Goal: Task Accomplishment & Management: Manage account settings

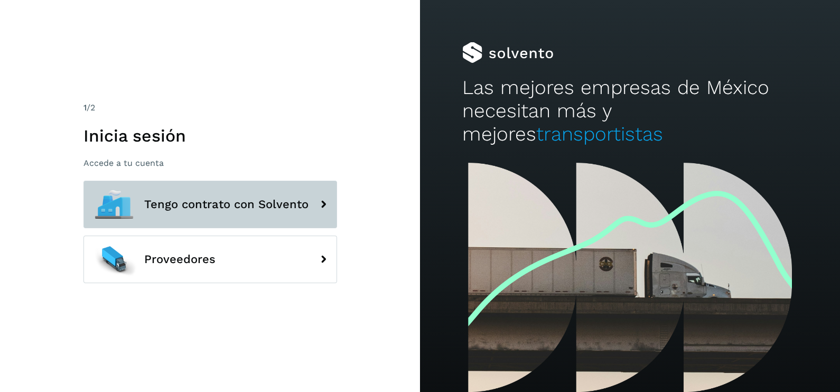
click at [268, 198] on span "Tengo contrato con Solvento" at bounding box center [226, 204] width 164 height 13
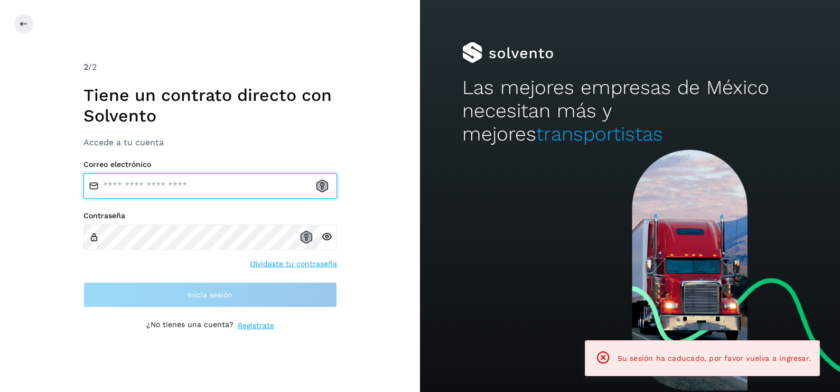
type input "**********"
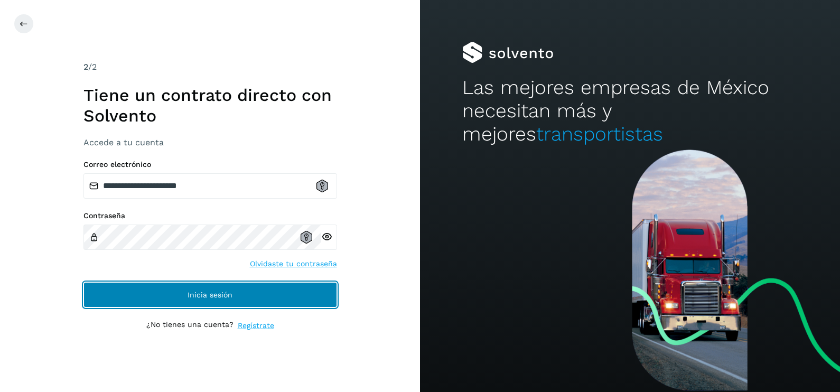
click at [232, 298] on button "Inicia sesión" at bounding box center [210, 294] width 254 height 25
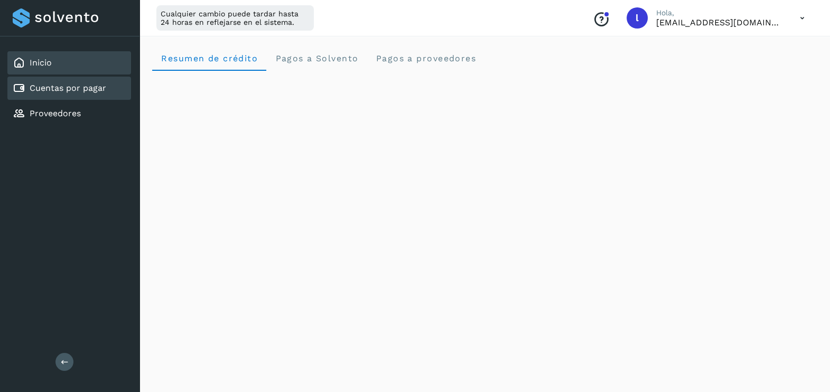
click at [78, 83] on link "Cuentas por pagar" at bounding box center [68, 88] width 77 height 10
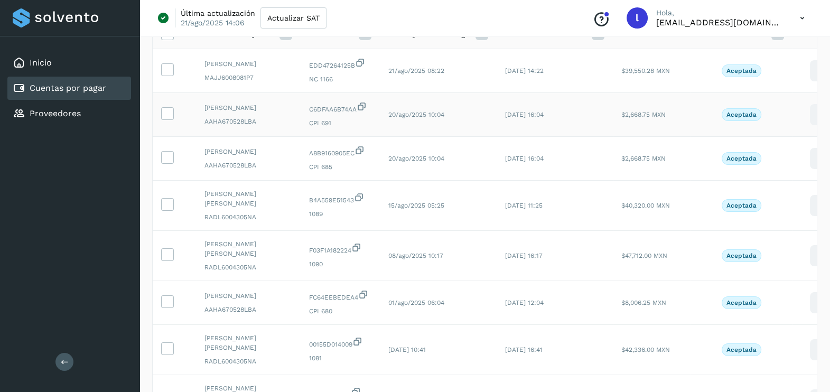
scroll to position [95, 0]
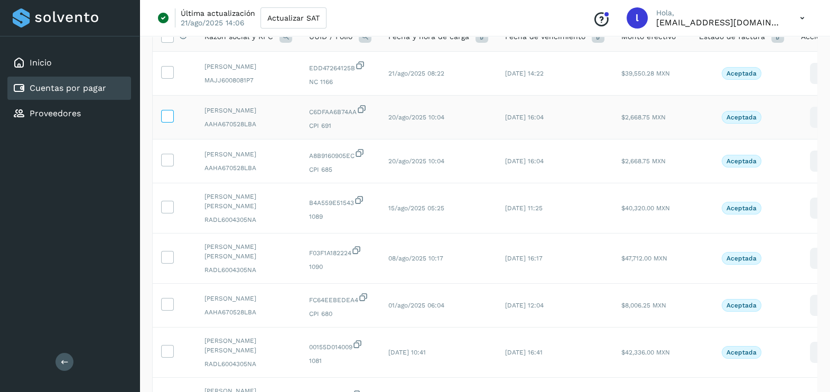
click at [168, 119] on icon at bounding box center [167, 115] width 11 height 11
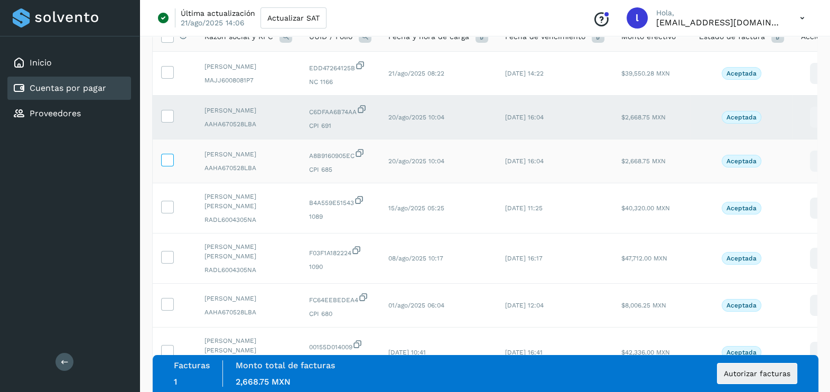
click at [166, 165] on icon at bounding box center [167, 159] width 11 height 11
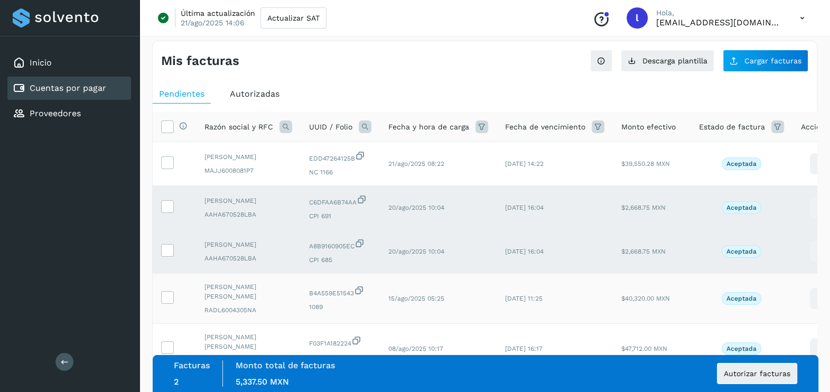
scroll to position [31, 0]
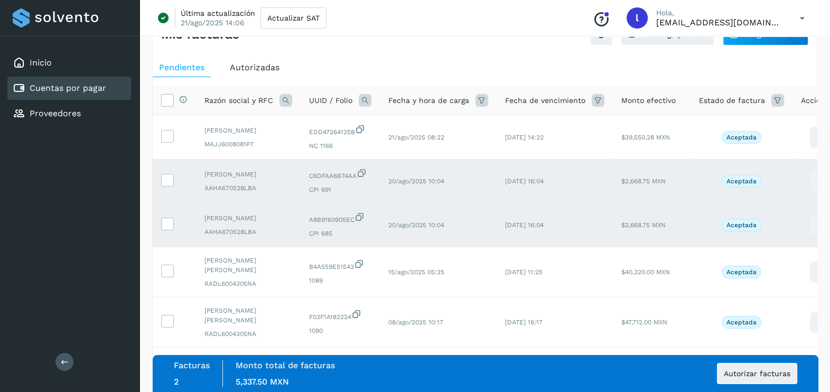
click at [349, 63] on ul "Pendientes Autorizadas" at bounding box center [485, 67] width 664 height 19
click at [372, 41] on div "Mis facturas" at bounding box center [323, 34] width 324 height 15
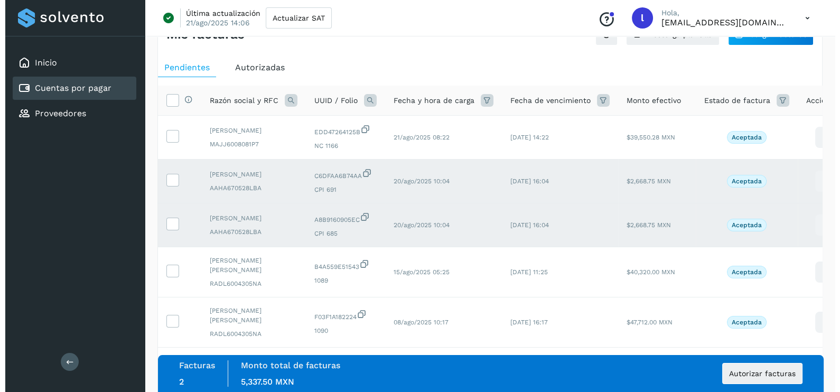
scroll to position [0, 0]
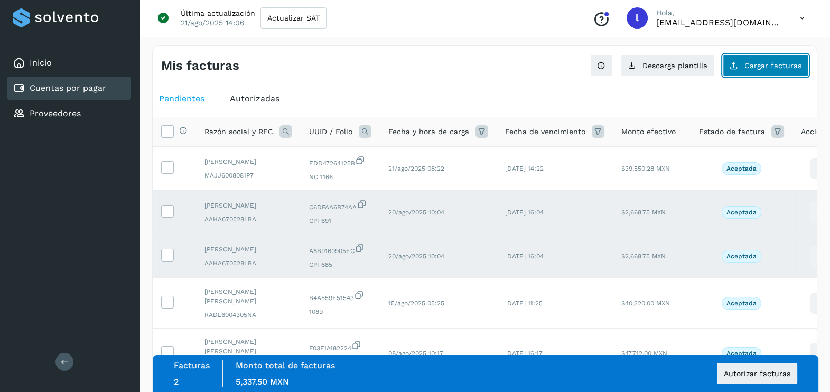
click at [758, 69] on span "Cargar facturas" at bounding box center [772, 65] width 57 height 7
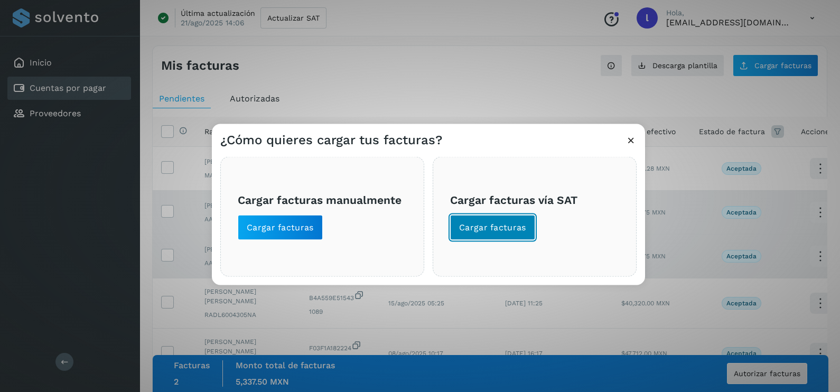
click at [492, 231] on span "Cargar facturas" at bounding box center [492, 228] width 67 height 12
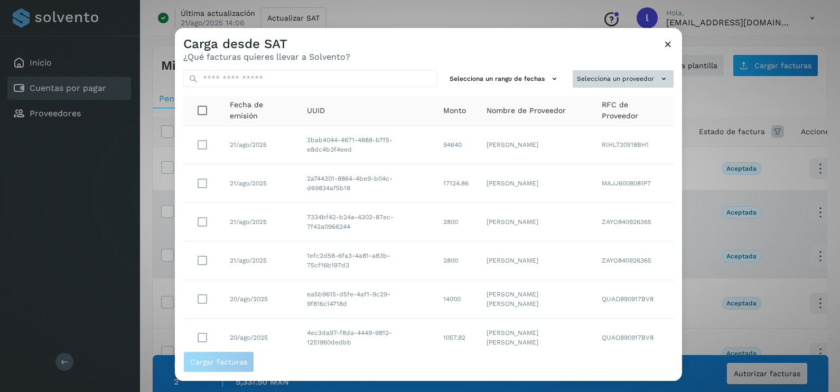
click at [604, 81] on button "Selecciona un proveedor" at bounding box center [623, 78] width 101 height 17
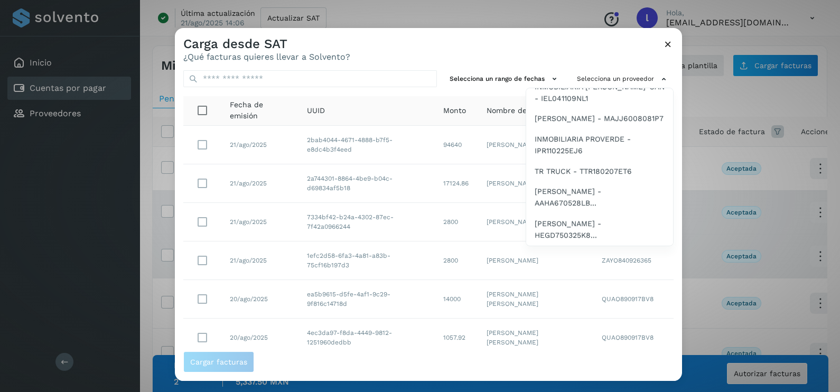
scroll to position [187, 0]
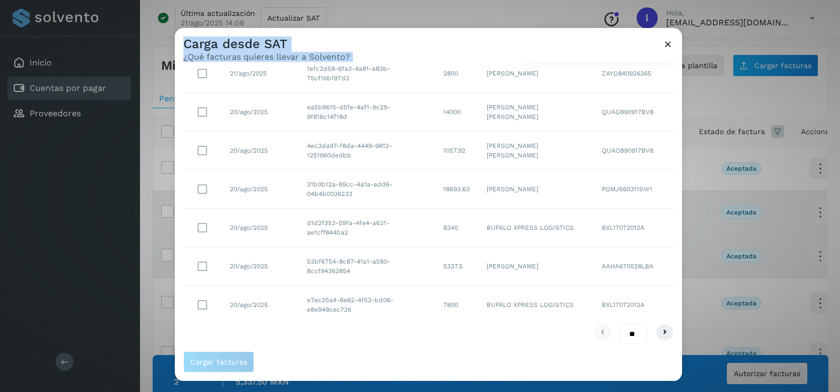
drag, startPoint x: 679, startPoint y: 214, endPoint x: 679, endPoint y: 130, distance: 84.0
click at [687, 97] on div "Carga desde SAT ¿Qué facturas quieres llevar a Solvento? Selecciona un rango de…" at bounding box center [420, 196] width 840 height 392
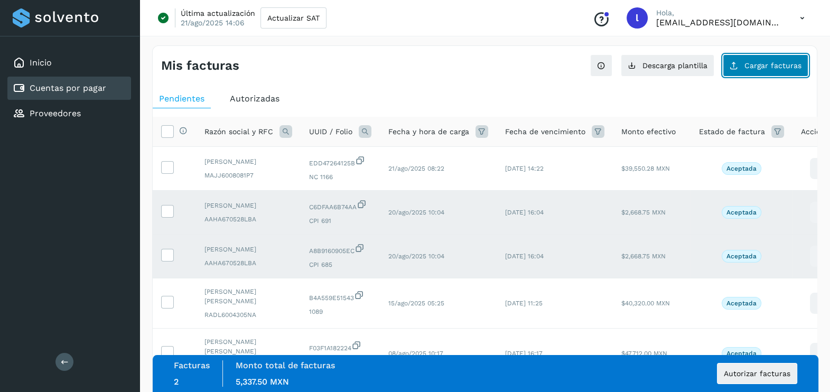
click at [763, 69] on span "Cargar facturas" at bounding box center [772, 65] width 57 height 7
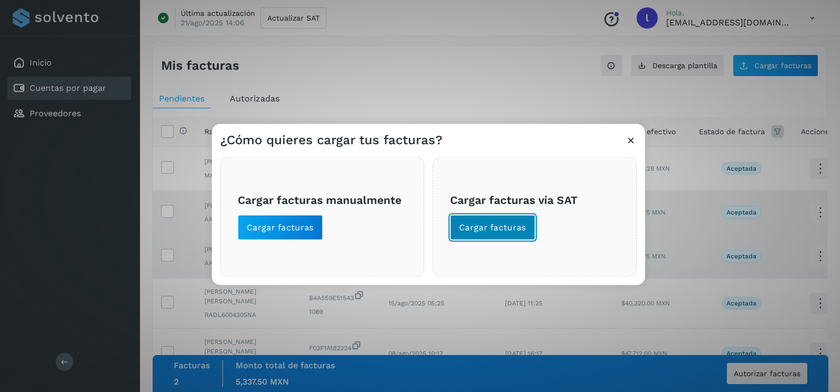
click at [495, 227] on span "Cargar facturas" at bounding box center [492, 228] width 67 height 12
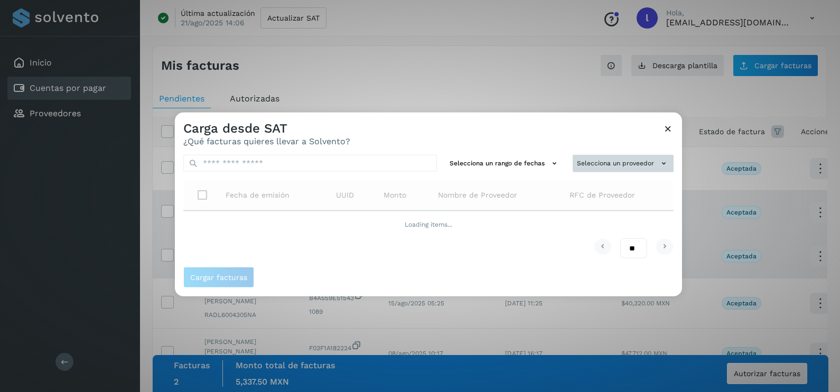
click at [602, 163] on button "Selecciona un proveedor" at bounding box center [623, 163] width 101 height 17
click at [588, 123] on div at bounding box center [595, 309] width 840 height 392
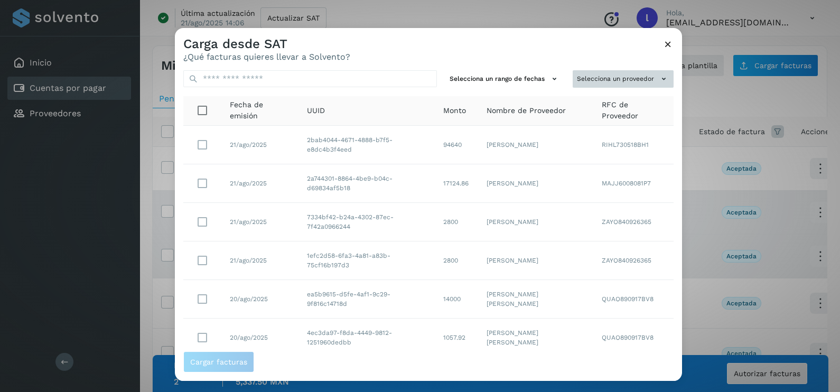
click at [612, 79] on button "Selecciona un proveedor" at bounding box center [623, 78] width 101 height 17
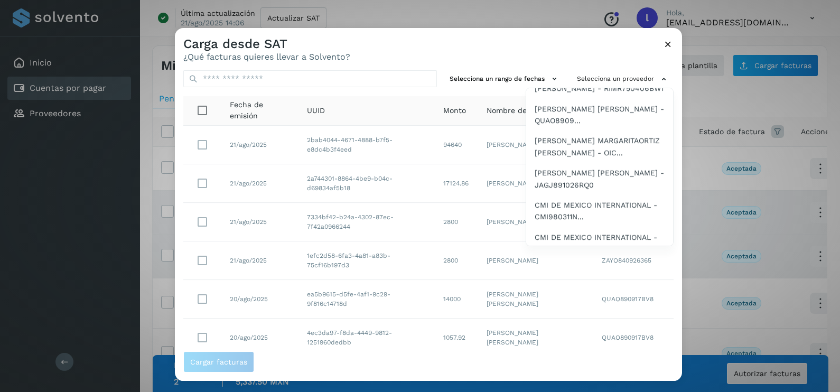
scroll to position [961, 0]
click at [584, 43] on span "[PERSON_NAME] [PERSON_NAME] - RADL6004305NA" at bounding box center [600, 32] width 130 height 24
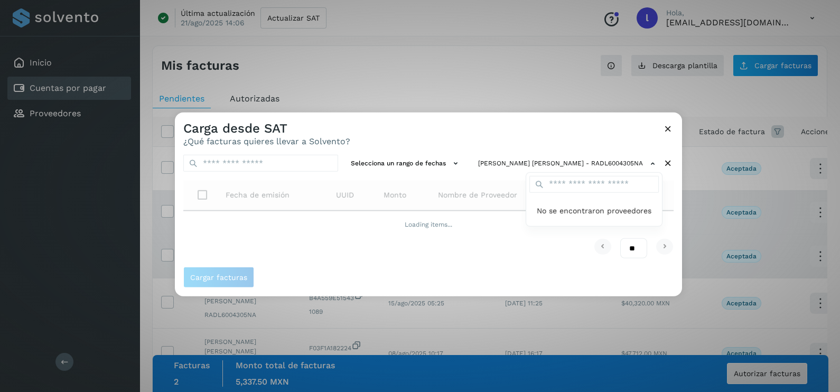
scroll to position [0, 0]
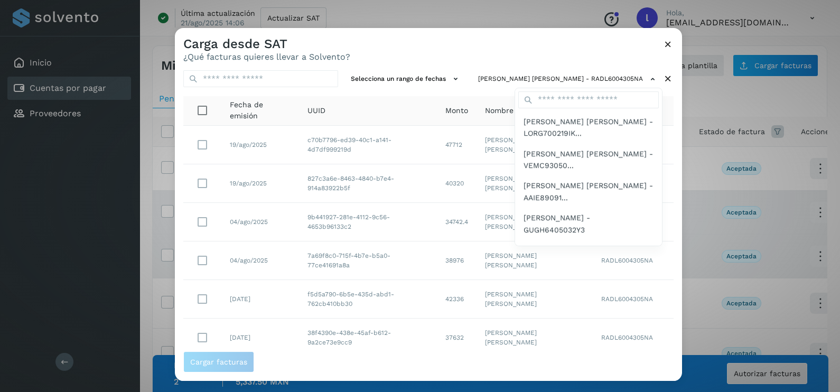
click at [532, 55] on div at bounding box center [595, 224] width 840 height 392
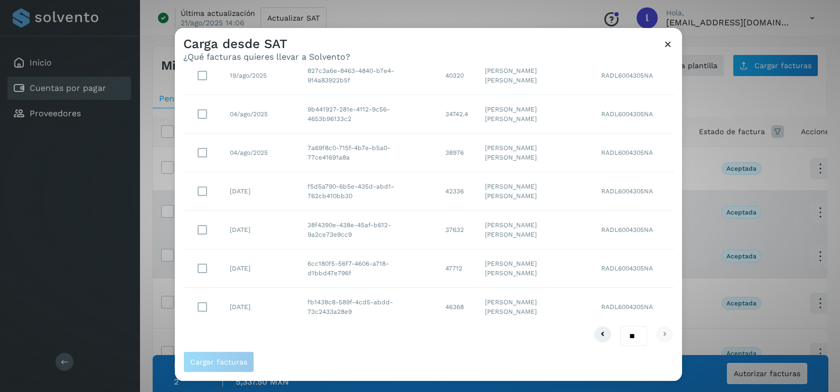
scroll to position [110, 0]
click at [233, 360] on span "Cargar facturas" at bounding box center [218, 361] width 57 height 7
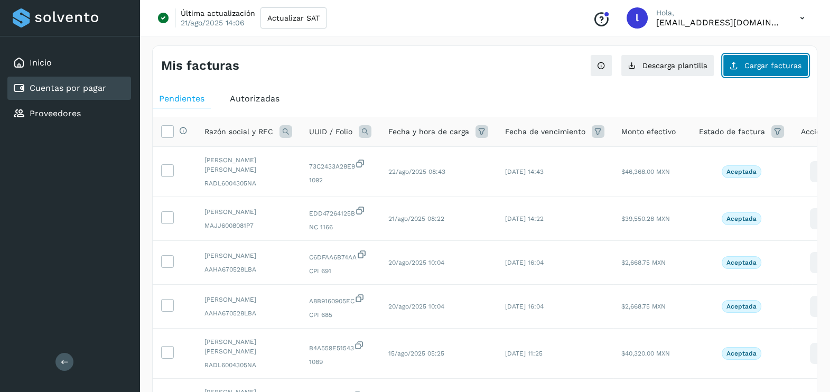
click at [765, 63] on span "Cargar facturas" at bounding box center [772, 65] width 57 height 7
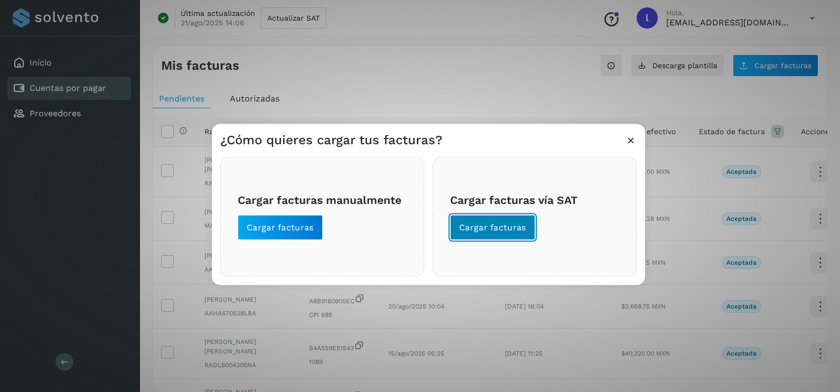
click at [463, 219] on button "Cargar facturas" at bounding box center [492, 227] width 85 height 25
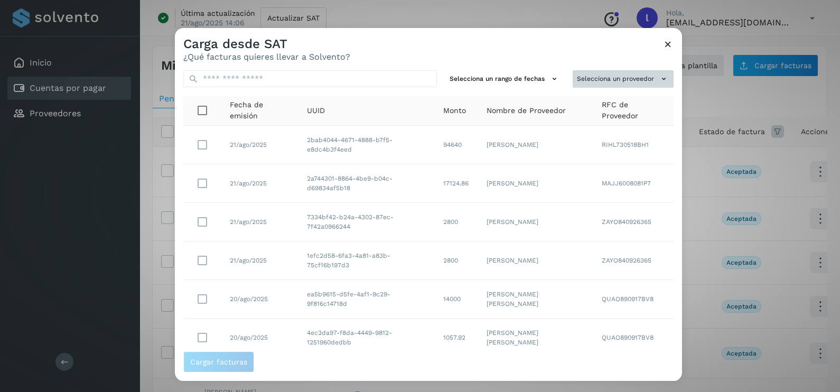
click at [613, 80] on button "Selecciona un proveedor" at bounding box center [623, 78] width 101 height 17
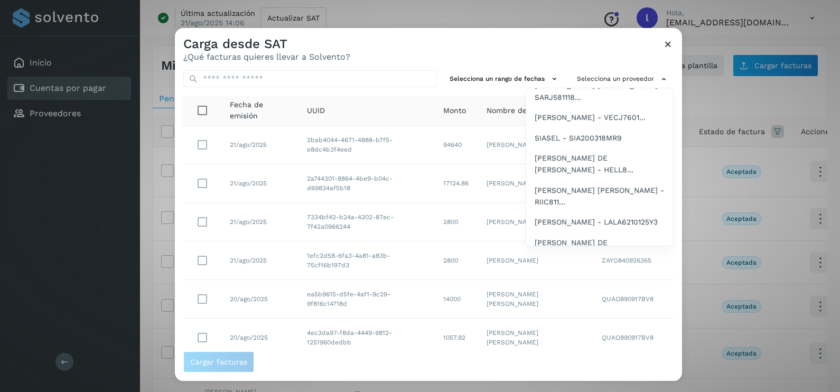
scroll to position [467, 0]
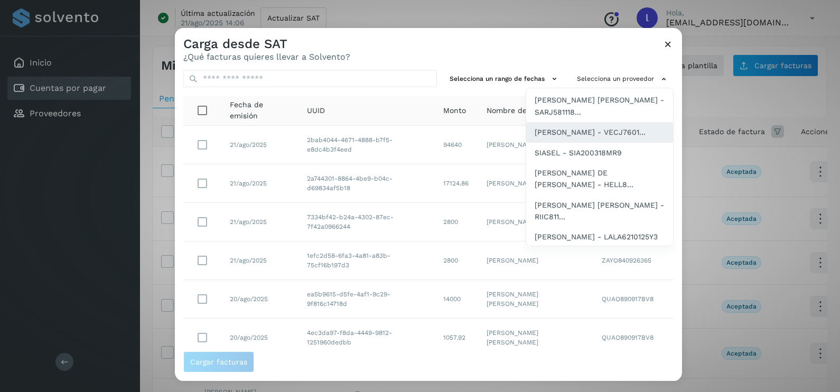
click at [582, 138] on span "[PERSON_NAME] - VECJ7601..." at bounding box center [590, 132] width 111 height 12
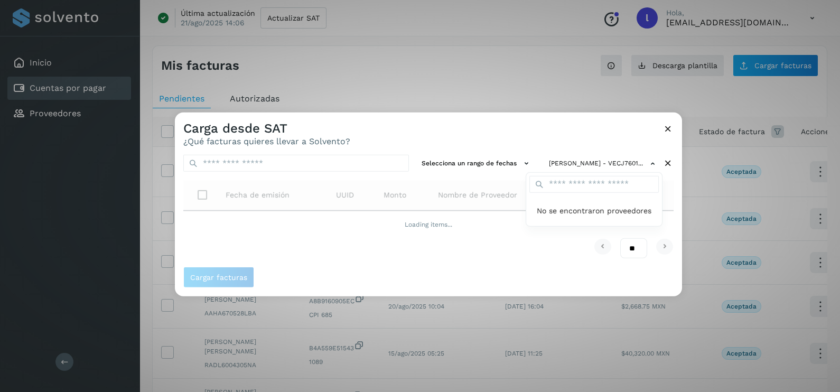
scroll to position [0, 0]
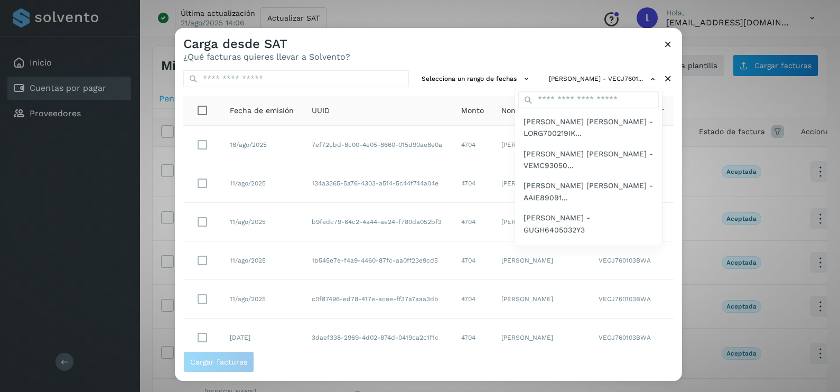
click at [463, 53] on div at bounding box center [595, 224] width 840 height 392
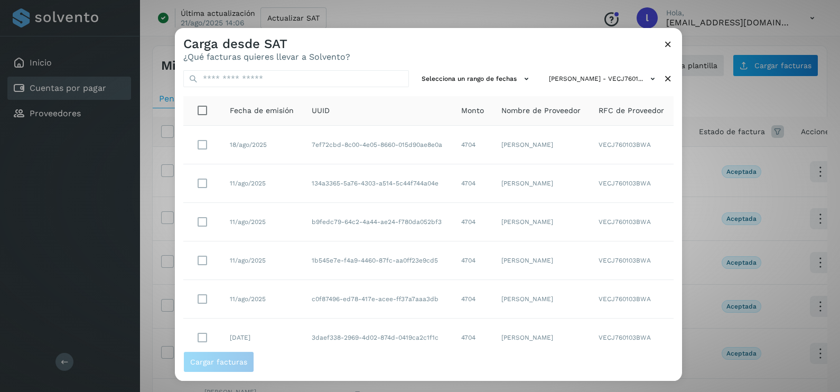
scroll to position [187, 0]
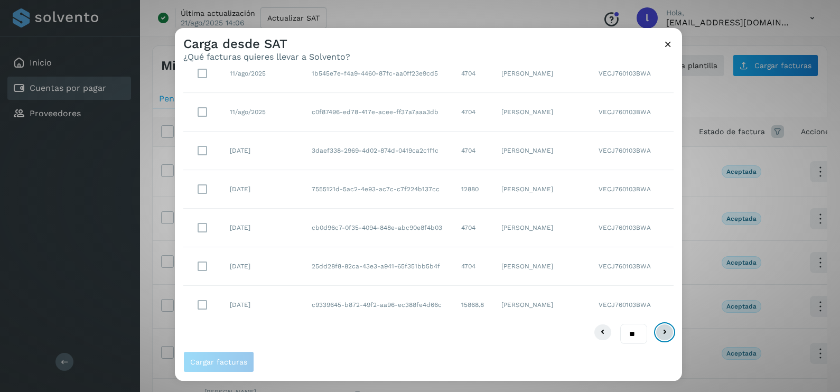
click at [659, 328] on icon at bounding box center [664, 332] width 13 height 13
click at [623, 333] on select "** ** **" at bounding box center [633, 334] width 27 height 21
select select "**"
click at [620, 324] on select "** ** **" at bounding box center [633, 334] width 27 height 21
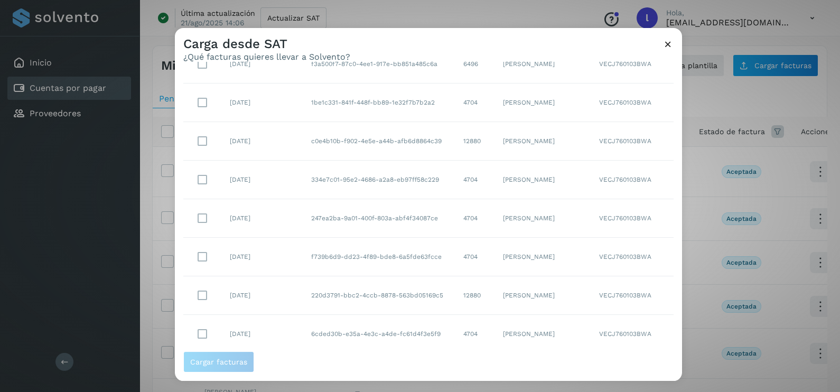
scroll to position [617, 0]
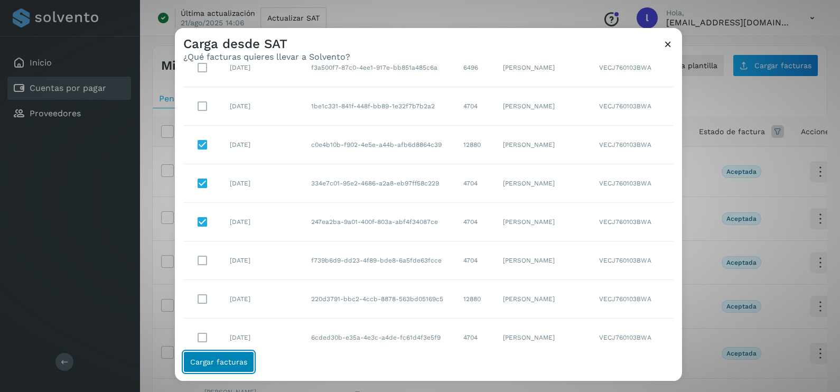
click at [232, 357] on button "Cargar facturas" at bounding box center [218, 361] width 71 height 21
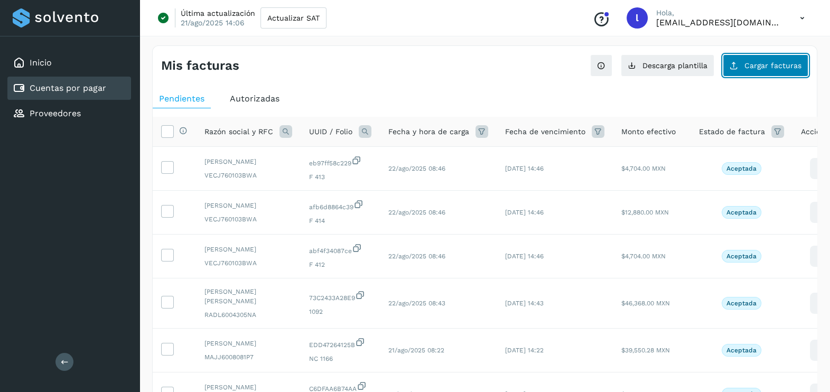
click at [747, 65] on span "Cargar facturas" at bounding box center [772, 65] width 57 height 7
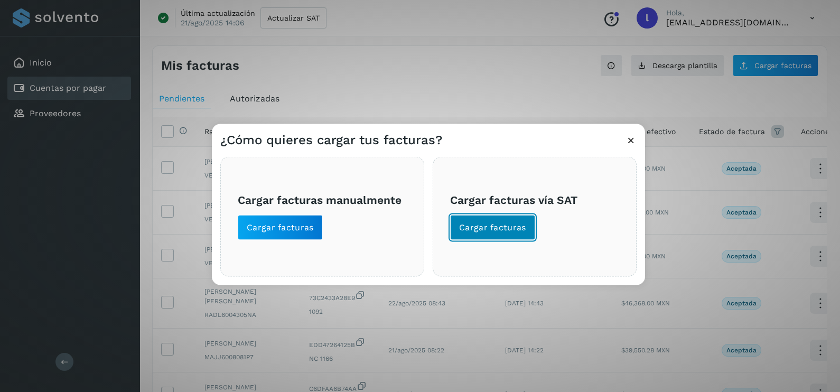
click at [498, 232] on span "Cargar facturas" at bounding box center [492, 228] width 67 height 12
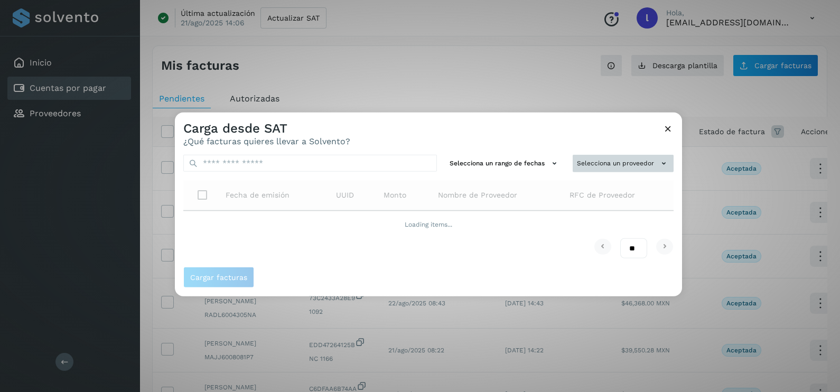
click at [613, 163] on button "Selecciona un proveedor" at bounding box center [623, 163] width 101 height 17
click at [588, 155] on div "Selecciona un proveedor No se encontraron proveedores" at bounding box center [623, 163] width 101 height 17
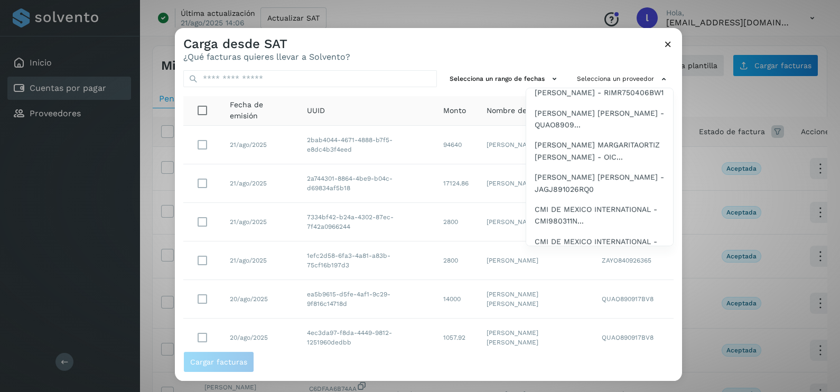
scroll to position [963, 0]
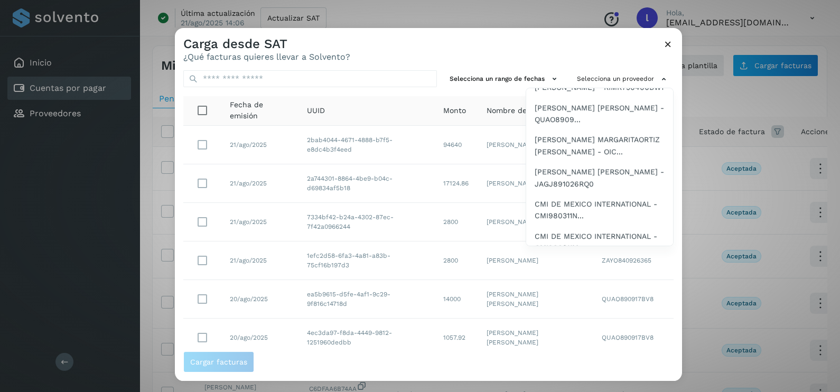
click at [564, 73] on span "REUZ CONTROL INDUSTRIAL - RCI211029QC7" at bounding box center [600, 62] width 130 height 24
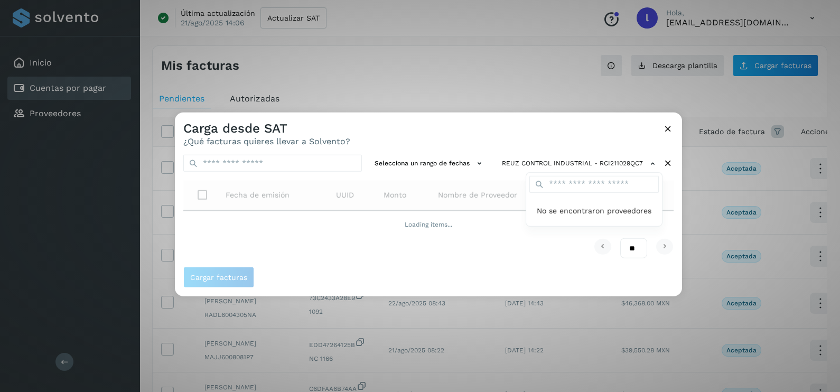
scroll to position [0, 0]
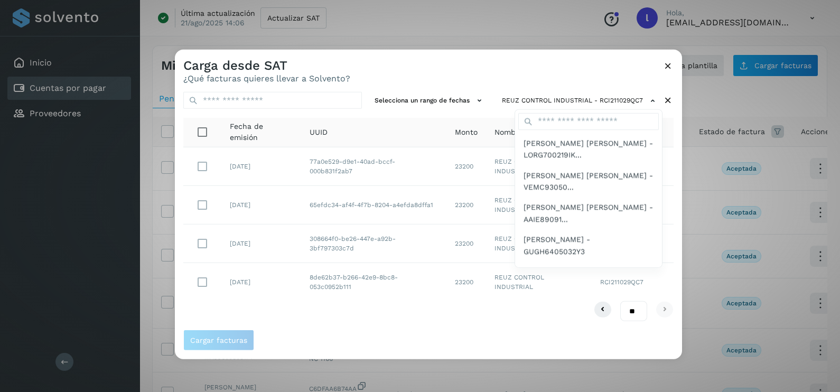
click at [556, 78] on div at bounding box center [595, 246] width 840 height 392
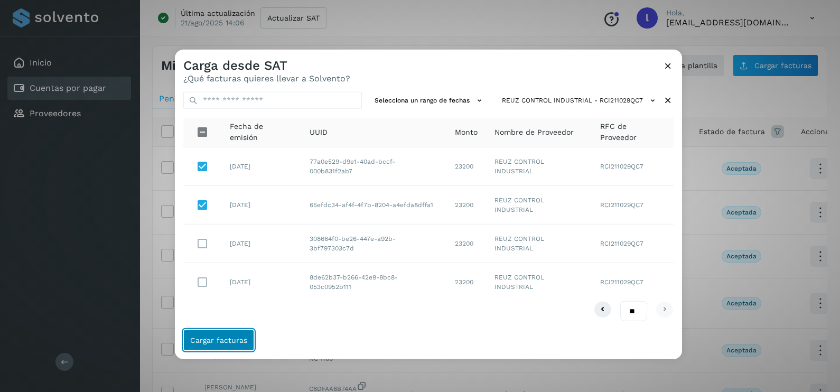
click at [228, 341] on span "Cargar facturas" at bounding box center [218, 339] width 57 height 7
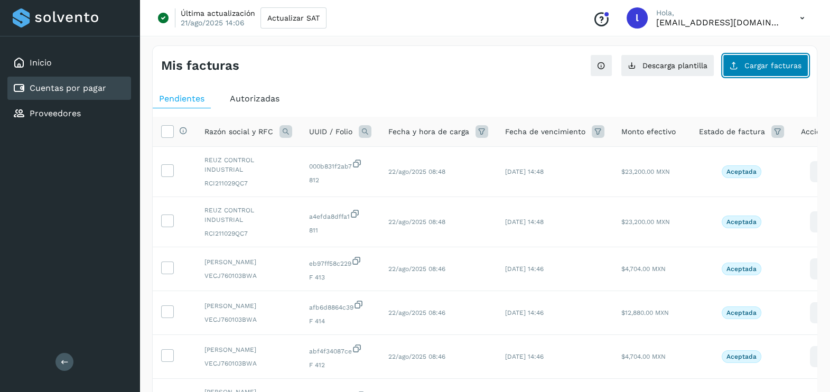
click at [753, 55] on button "Cargar facturas" at bounding box center [766, 65] width 86 height 22
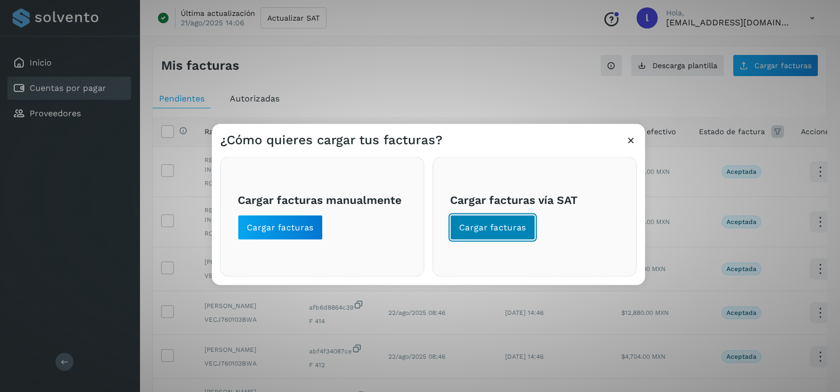
click at [484, 220] on button "Cargar facturas" at bounding box center [492, 227] width 85 height 25
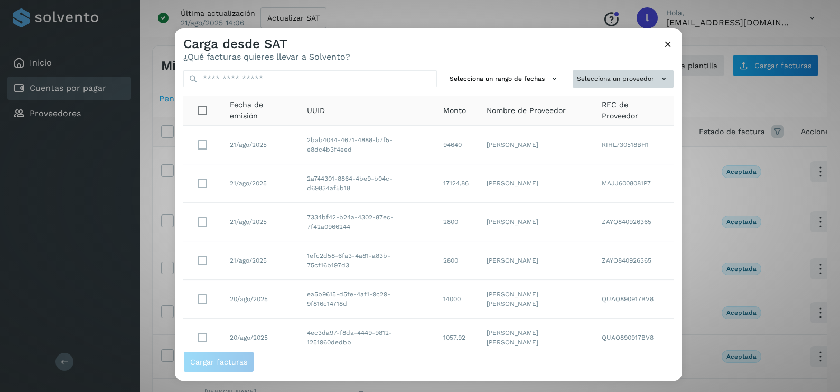
click at [597, 77] on button "Selecciona un proveedor" at bounding box center [623, 78] width 101 height 17
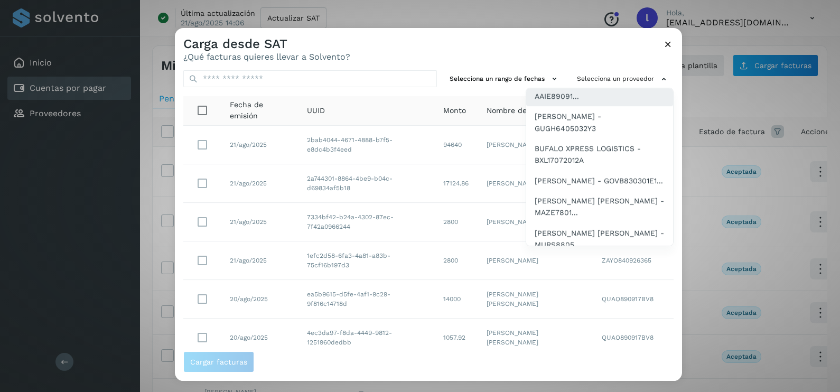
scroll to position [102, 0]
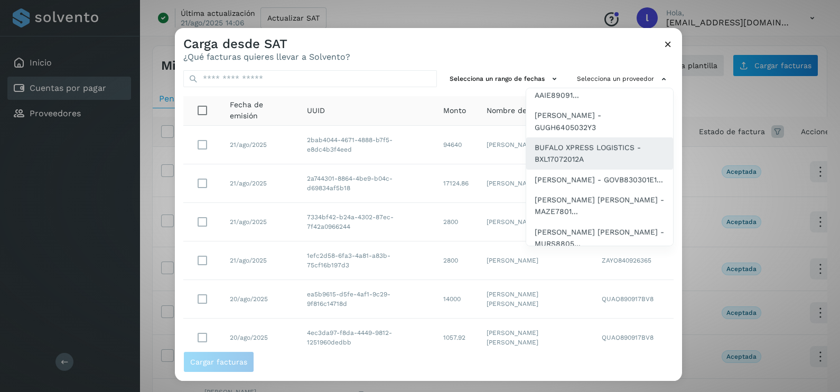
click at [576, 153] on span "BUFALO XPRESS LOGISTICS - BXL17072012A" at bounding box center [600, 154] width 130 height 24
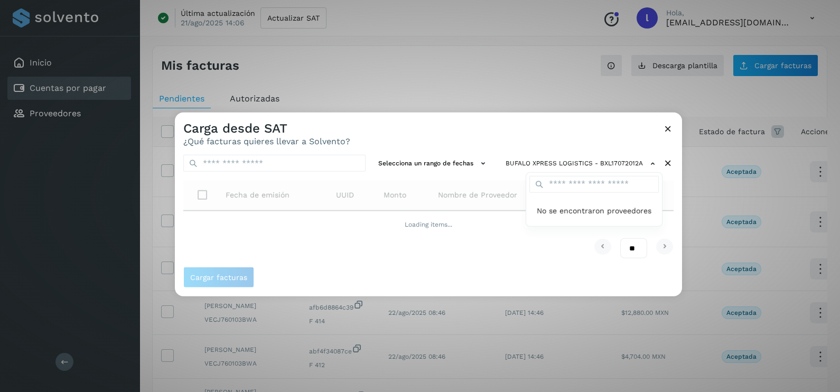
click at [509, 135] on div at bounding box center [595, 309] width 840 height 392
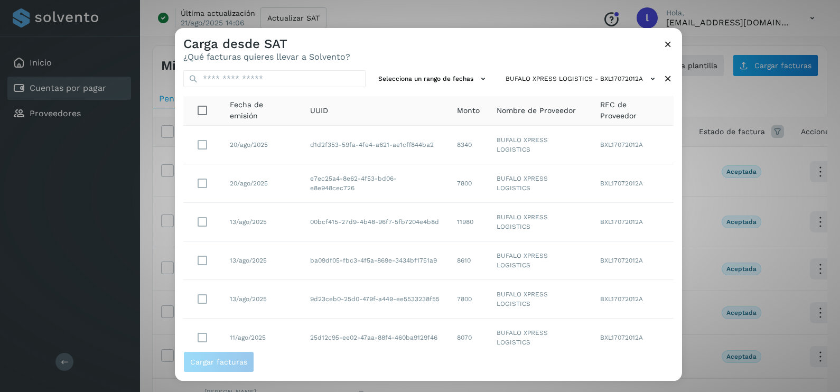
scroll to position [187, 0]
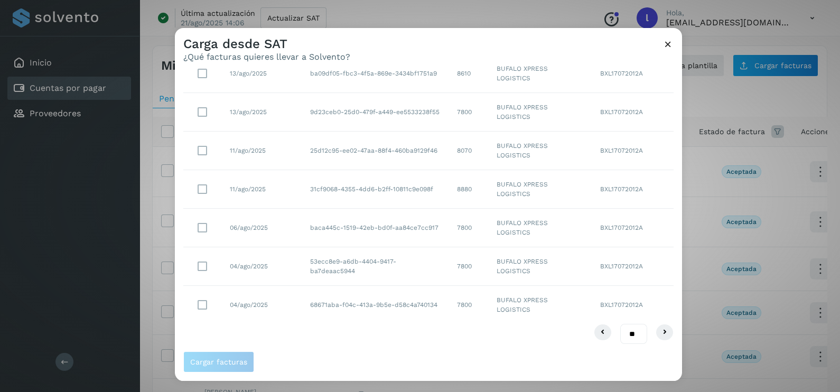
click at [620, 333] on select "** ** **" at bounding box center [633, 334] width 27 height 21
select select "**"
click at [620, 324] on select "** ** **" at bounding box center [633, 334] width 27 height 21
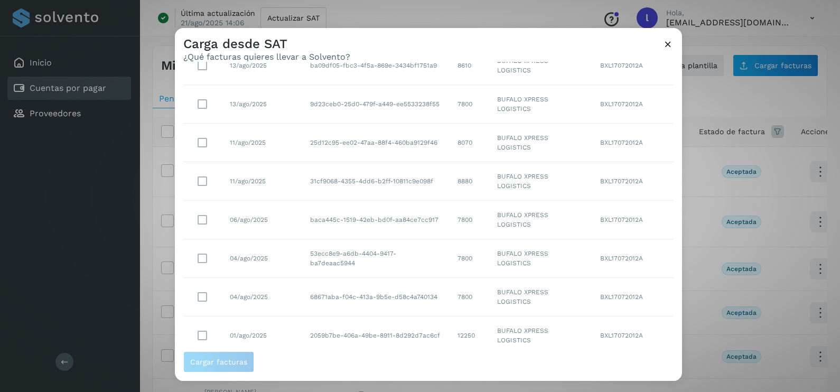
scroll to position [0, 0]
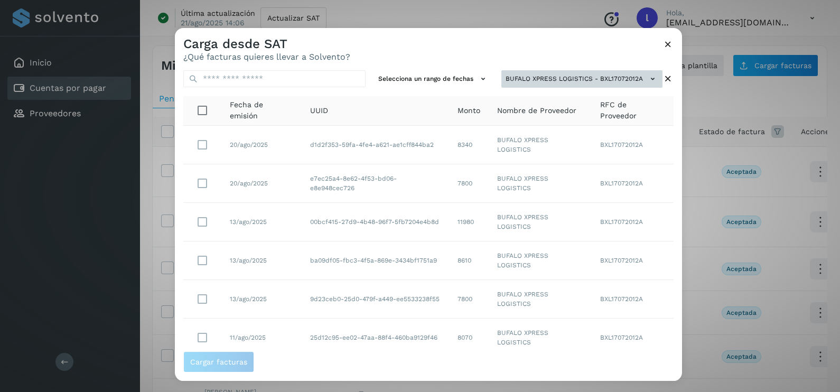
click at [615, 79] on button "BUFALO XPRESS LOGISTICS - BXL17072012A" at bounding box center [581, 78] width 161 height 17
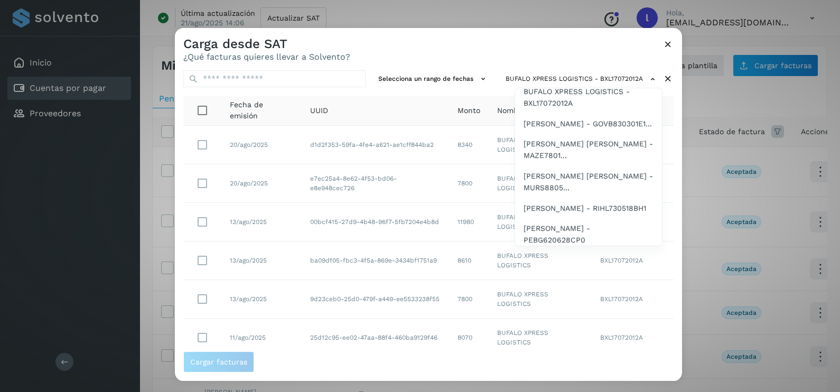
scroll to position [193, 0]
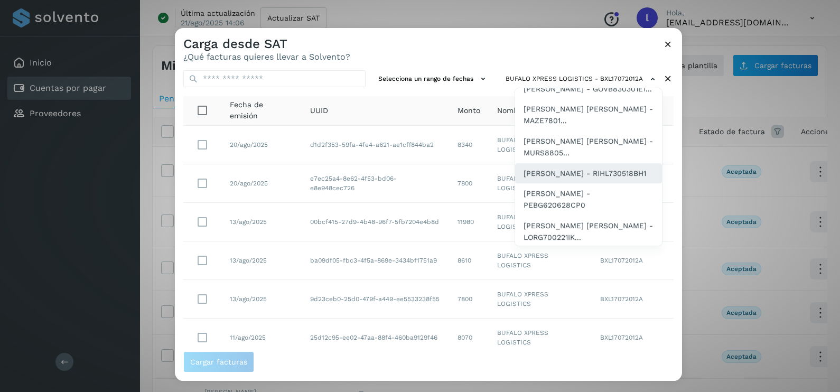
click at [579, 179] on span "[PERSON_NAME] - RIHL730518BH1" at bounding box center [584, 173] width 123 height 12
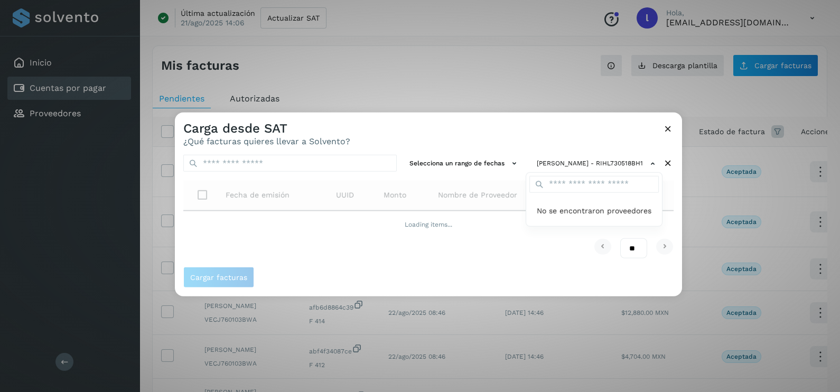
click at [544, 137] on div at bounding box center [595, 309] width 840 height 392
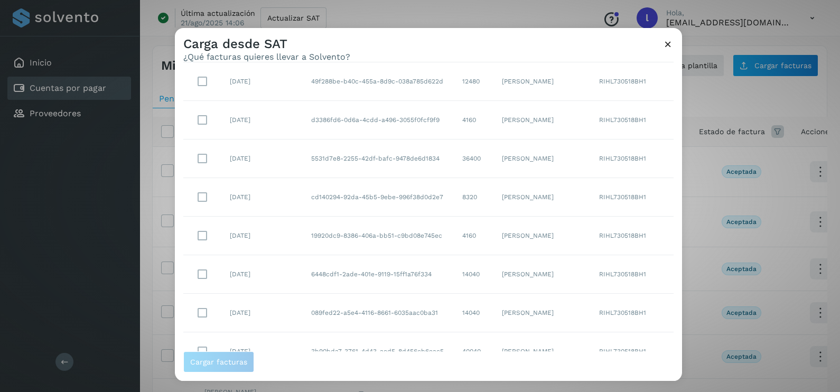
scroll to position [1725, 0]
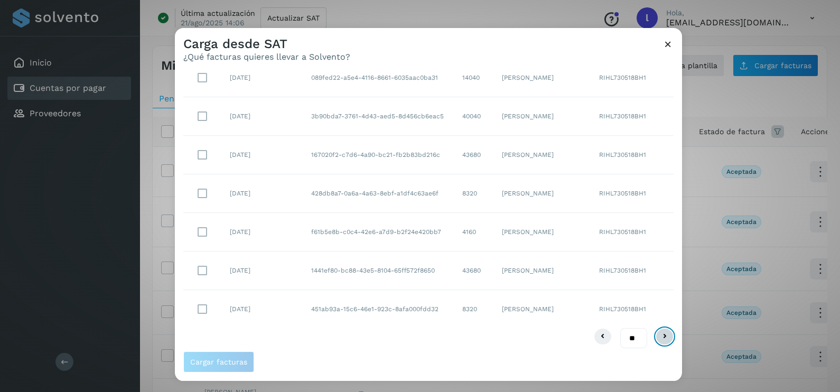
click at [658, 331] on icon at bounding box center [664, 336] width 13 height 13
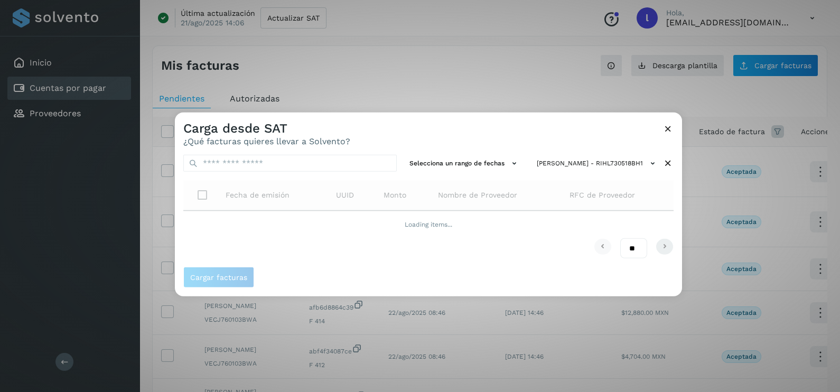
scroll to position [0, 0]
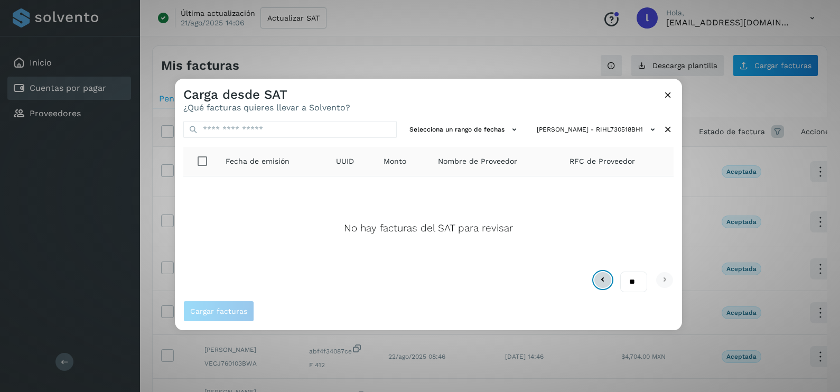
click at [602, 282] on icon at bounding box center [602, 280] width 13 height 13
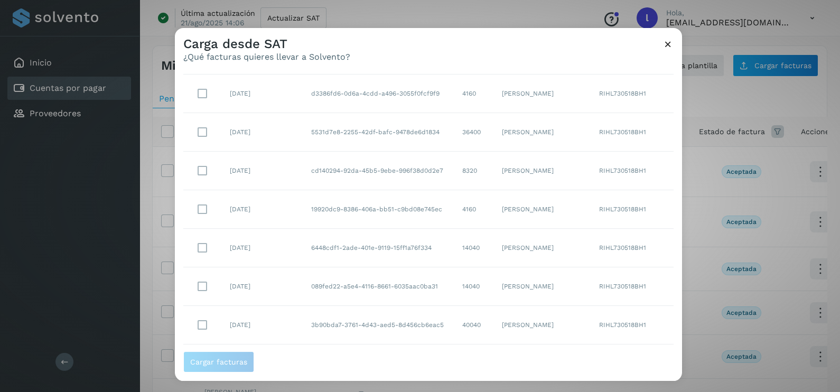
scroll to position [1725, 0]
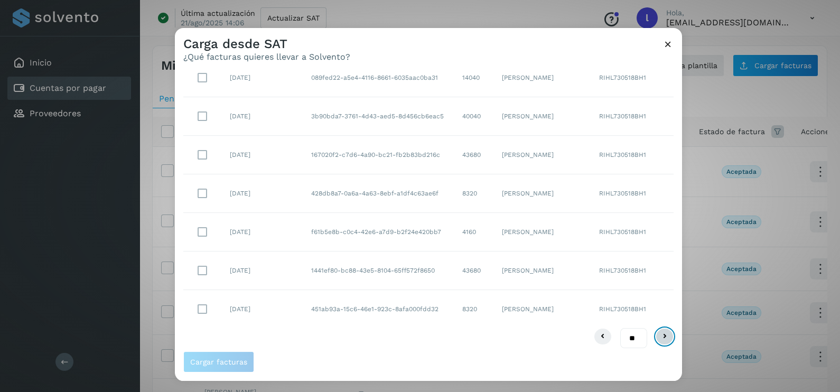
click at [658, 330] on icon at bounding box center [664, 336] width 13 height 13
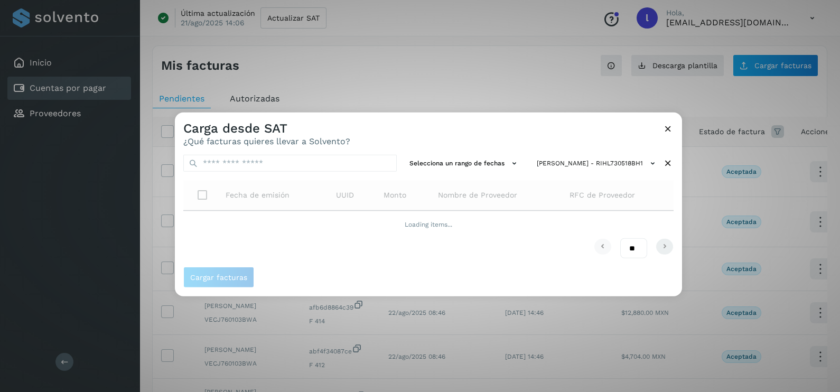
scroll to position [0, 0]
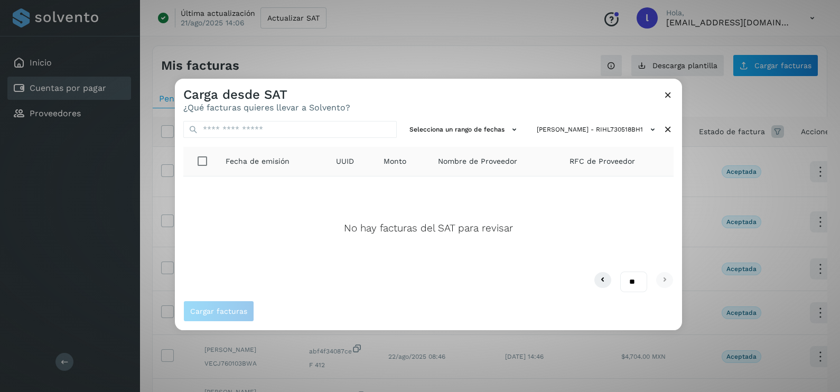
click at [639, 279] on select "** ** **" at bounding box center [633, 281] width 27 height 21
click at [615, 283] on div "** ** **" at bounding box center [428, 281] width 490 height 21
click at [601, 279] on icon at bounding box center [602, 280] width 13 height 13
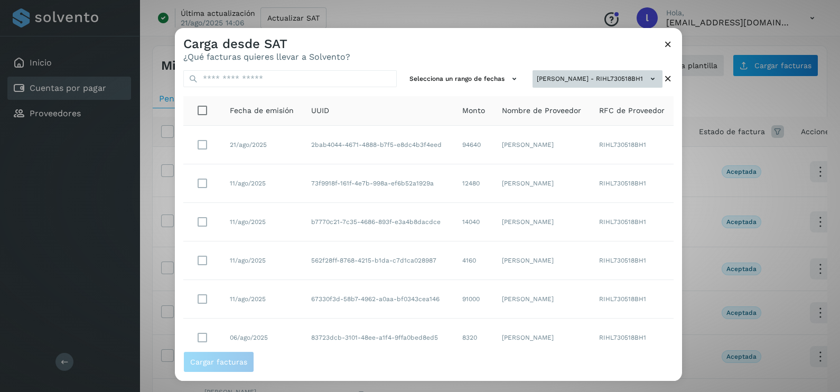
click at [605, 74] on button "[PERSON_NAME] - RIHL730518BH1" at bounding box center [597, 78] width 130 height 17
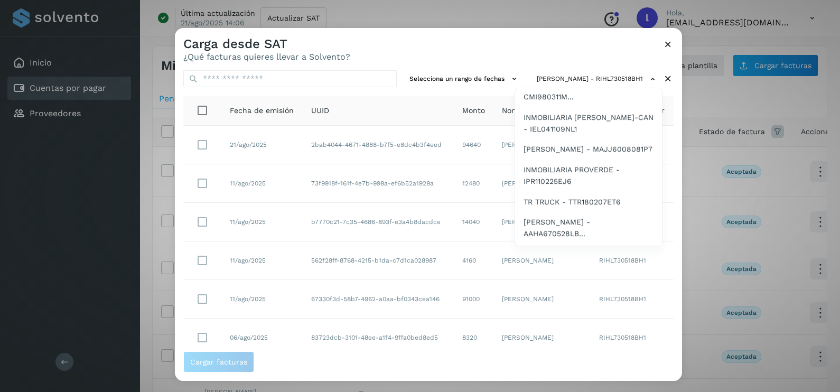
scroll to position [1113, 0]
click at [592, 40] on span "[PERSON_NAME] [PERSON_NAME] - JAGJ891026RQ0" at bounding box center [588, 28] width 130 height 24
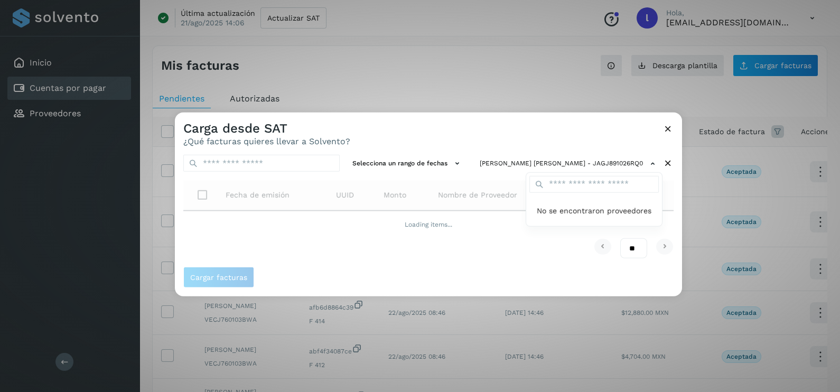
scroll to position [0, 0]
click at [547, 139] on div at bounding box center [595, 309] width 840 height 392
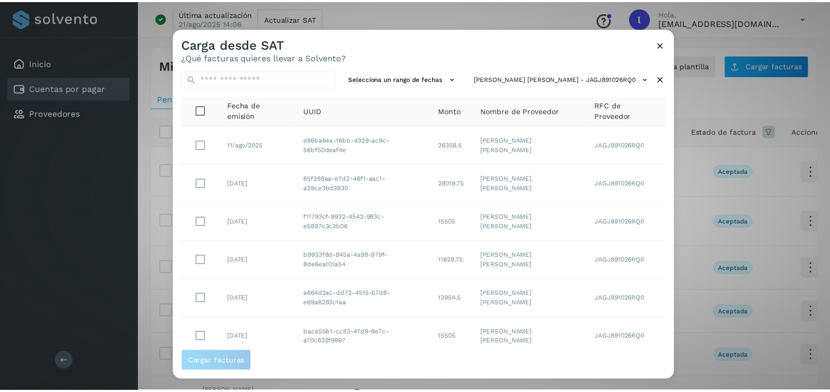
scroll to position [187, 0]
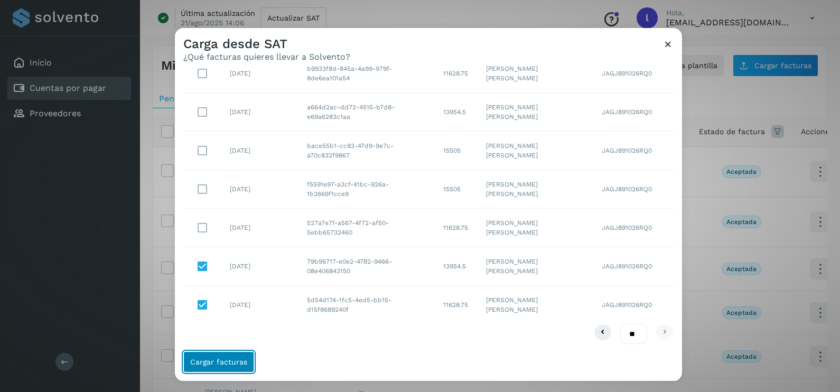
click at [229, 359] on span "Cargar facturas" at bounding box center [218, 361] width 57 height 7
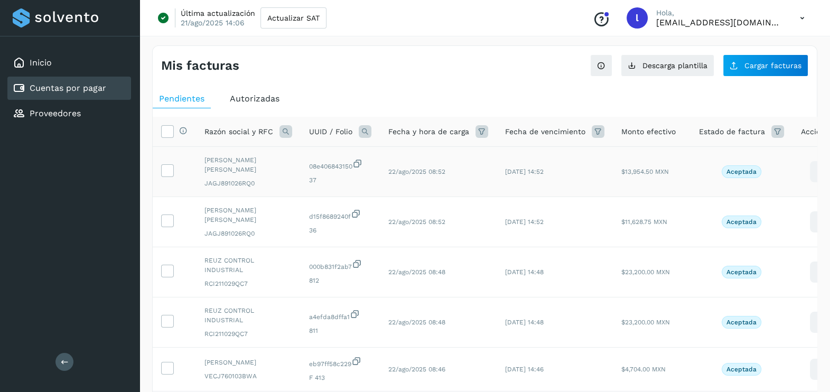
scroll to position [341, 0]
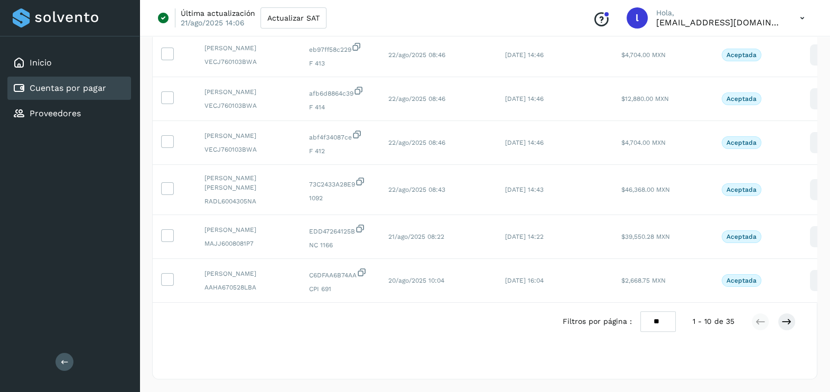
click at [660, 323] on select "** ** **" at bounding box center [657, 321] width 35 height 21
select select "**"
click at [640, 311] on select "** ** **" at bounding box center [657, 321] width 35 height 21
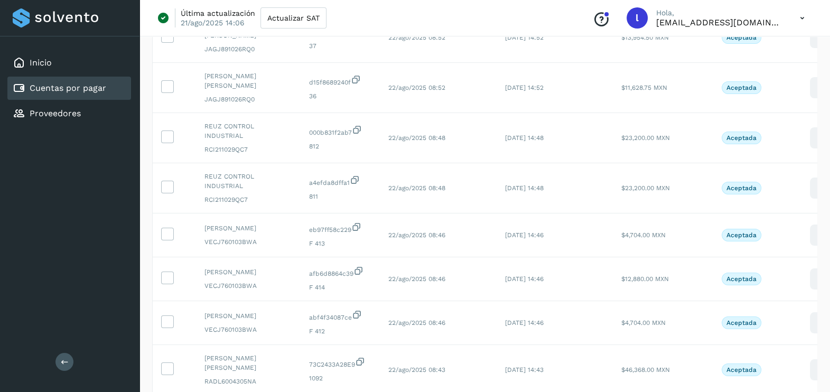
scroll to position [134, 0]
click at [166, 134] on icon at bounding box center [167, 136] width 11 height 11
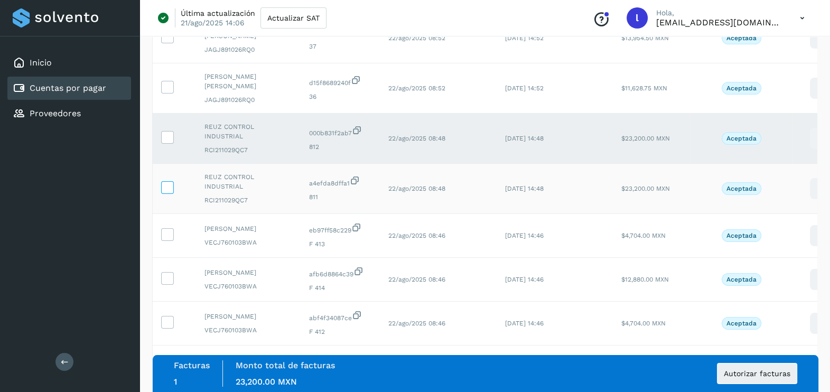
click at [168, 181] on icon at bounding box center [167, 186] width 11 height 11
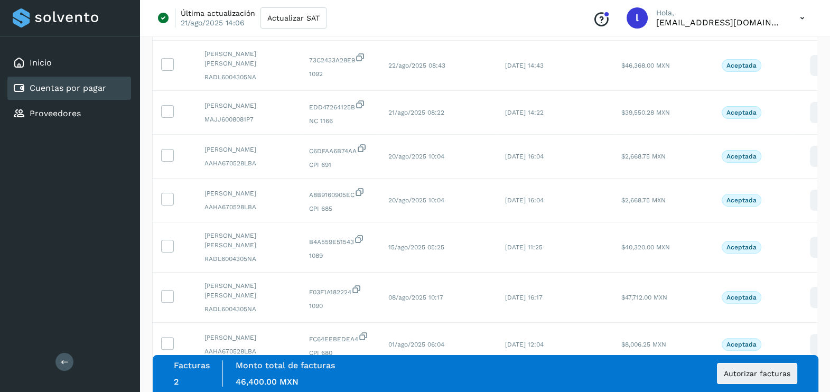
scroll to position [438, 0]
click at [163, 204] on icon at bounding box center [167, 198] width 11 height 11
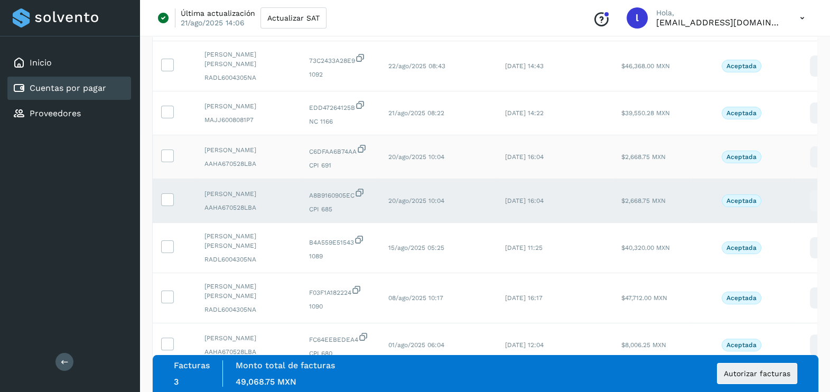
click at [159, 170] on td at bounding box center [174, 157] width 43 height 44
click at [166, 161] on icon at bounding box center [167, 154] width 11 height 11
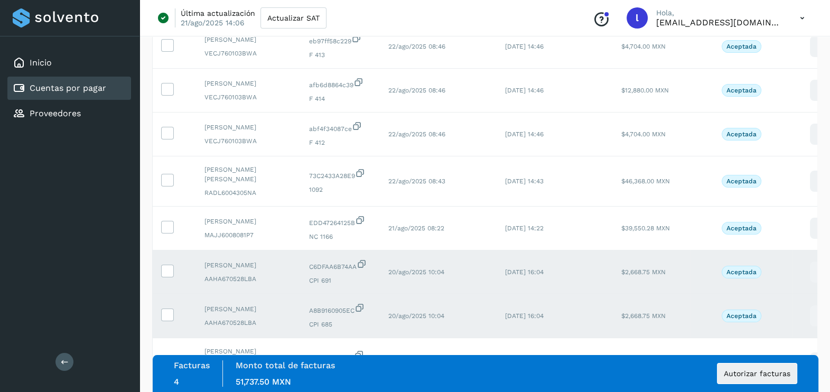
scroll to position [322, 0]
click at [164, 186] on icon at bounding box center [167, 180] width 11 height 11
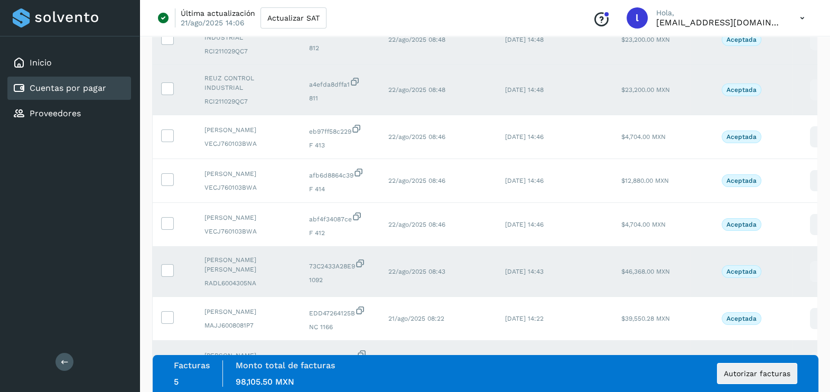
scroll to position [230, 0]
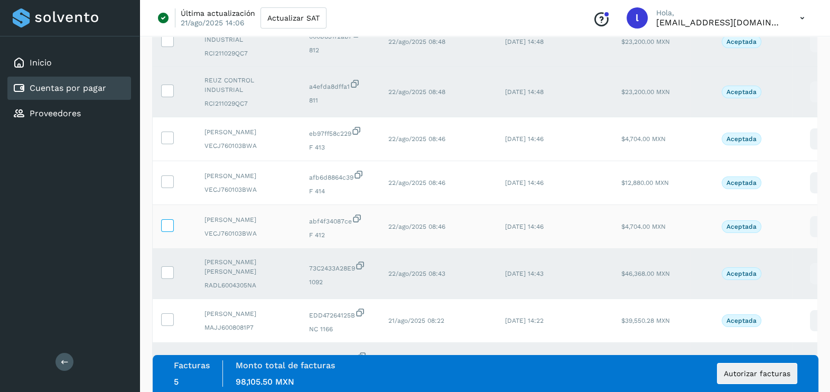
click at [169, 230] on icon at bounding box center [167, 224] width 11 height 11
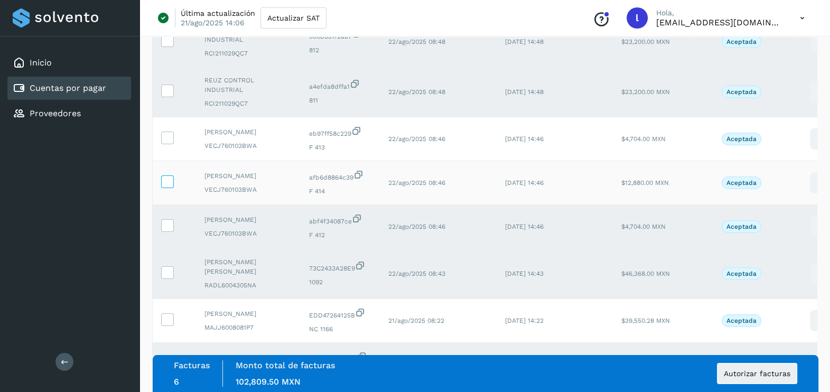
click at [166, 186] on icon at bounding box center [167, 180] width 11 height 11
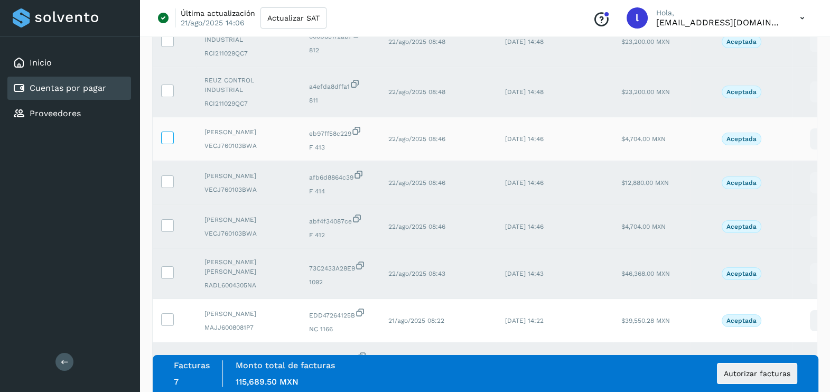
click at [166, 144] on label at bounding box center [167, 138] width 13 height 13
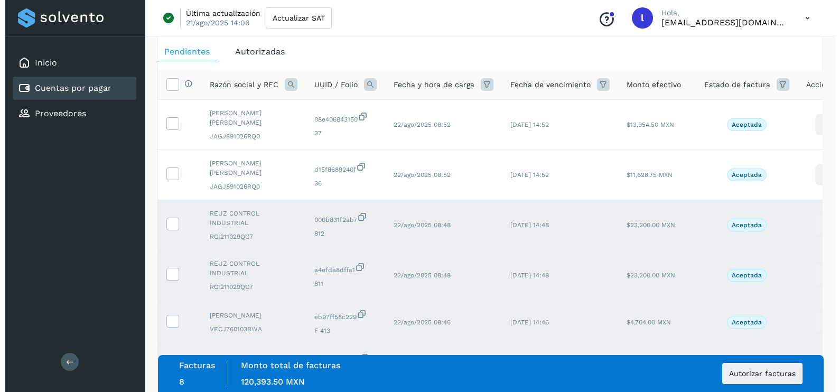
scroll to position [0, 0]
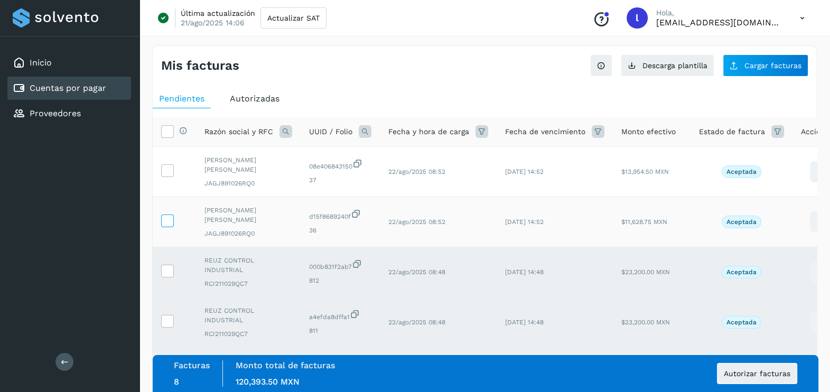
click at [168, 217] on icon at bounding box center [167, 219] width 11 height 11
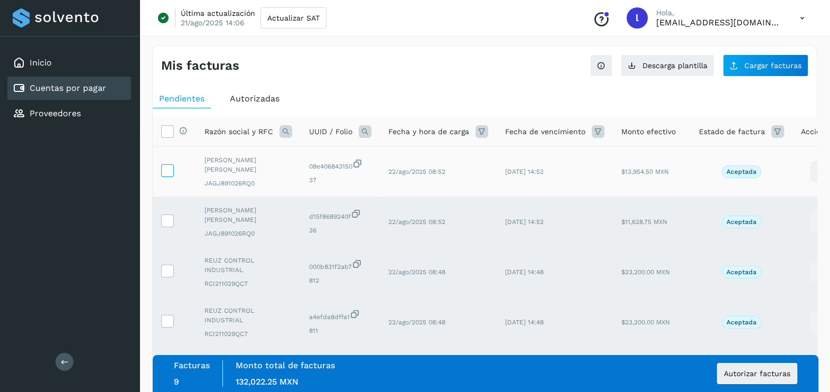
click at [167, 168] on icon at bounding box center [167, 169] width 11 height 11
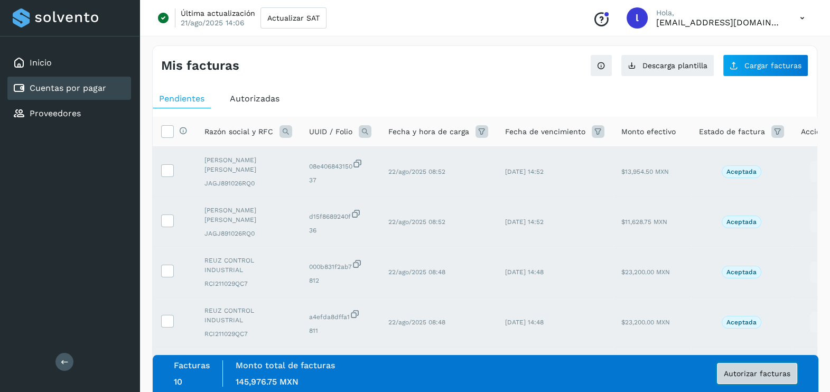
click at [748, 373] on span "Autorizar facturas" at bounding box center [757, 373] width 67 height 7
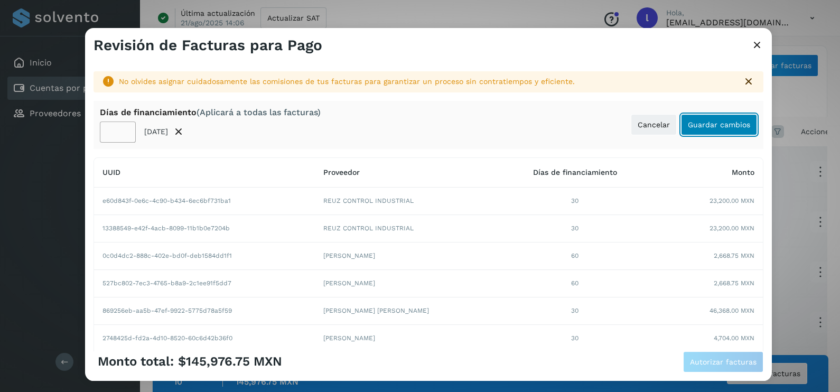
click at [724, 121] on span "Guardar cambios" at bounding box center [719, 124] width 62 height 7
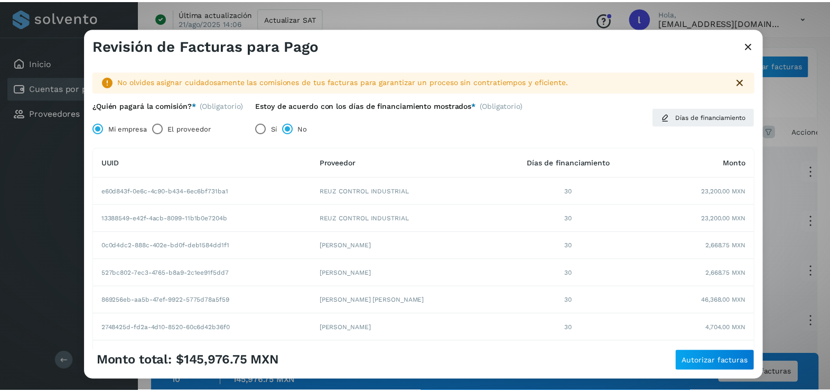
scroll to position [185, 0]
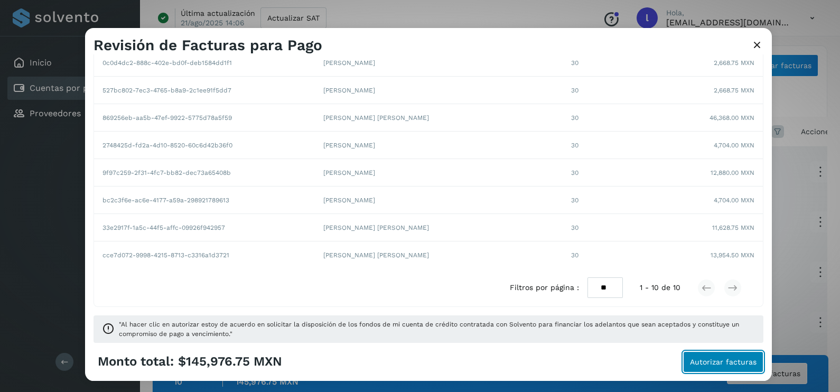
click at [710, 363] on span "Autorizar facturas" at bounding box center [723, 361] width 67 height 7
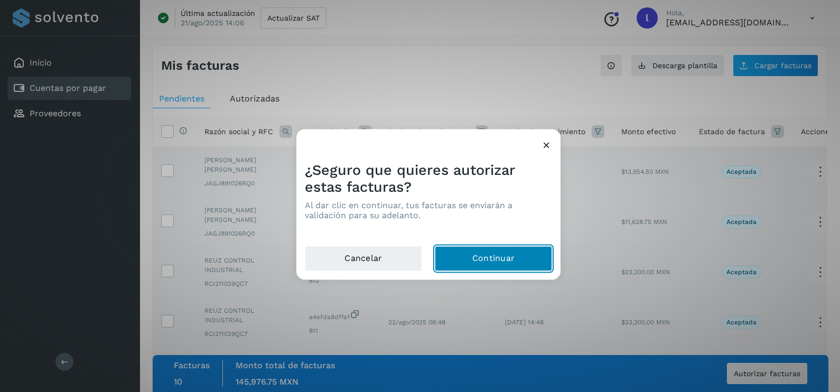
click at [458, 254] on button "Continuar" at bounding box center [493, 258] width 117 height 25
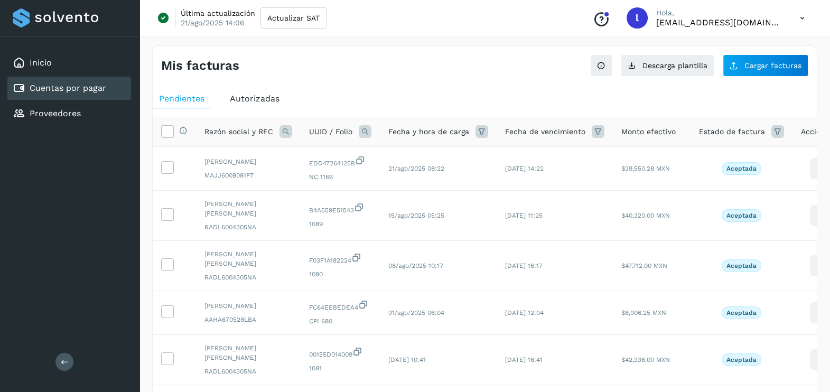
click at [261, 96] on span "Autorizadas" at bounding box center [255, 98] width 50 height 10
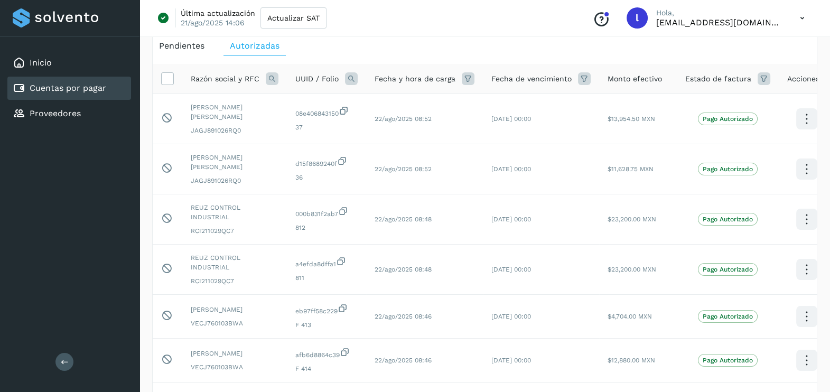
scroll to position [52, 0]
click at [53, 62] on div "Inicio" at bounding box center [69, 62] width 124 height 23
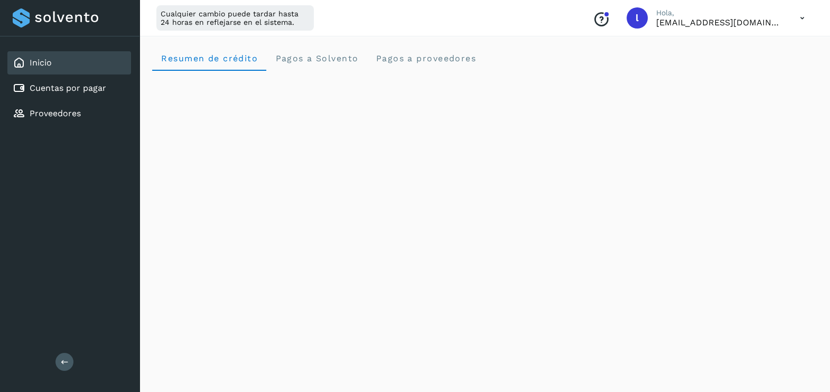
click at [801, 20] on icon at bounding box center [802, 18] width 22 height 22
click at [762, 68] on div "Cerrar sesión" at bounding box center [750, 68] width 126 height 20
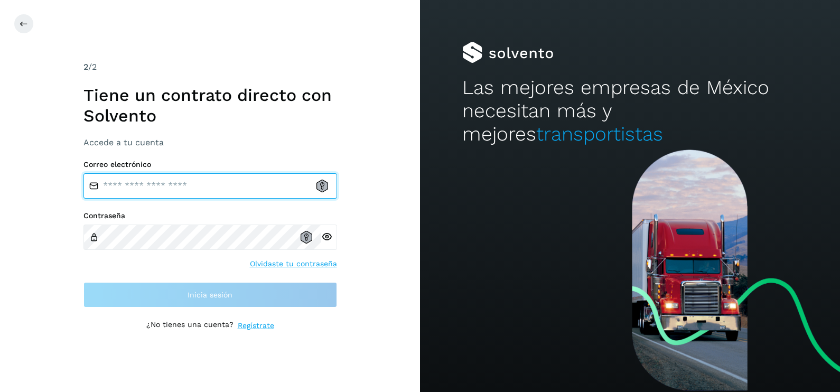
type input "**********"
